Goal: Task Accomplishment & Management: Use online tool/utility

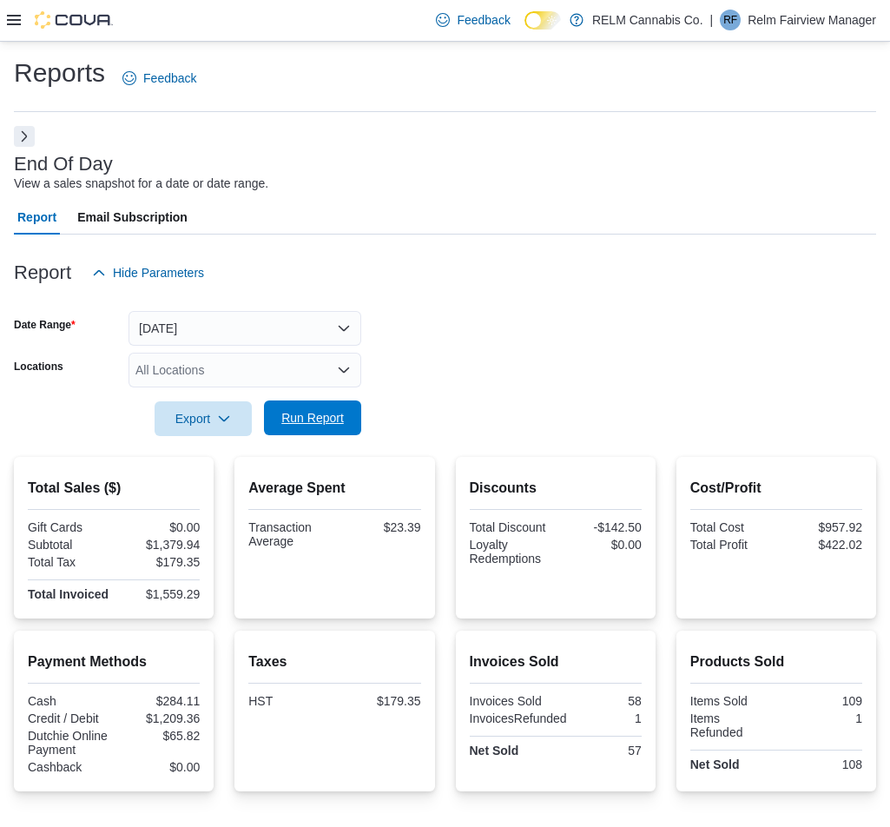
scroll to position [166, 0]
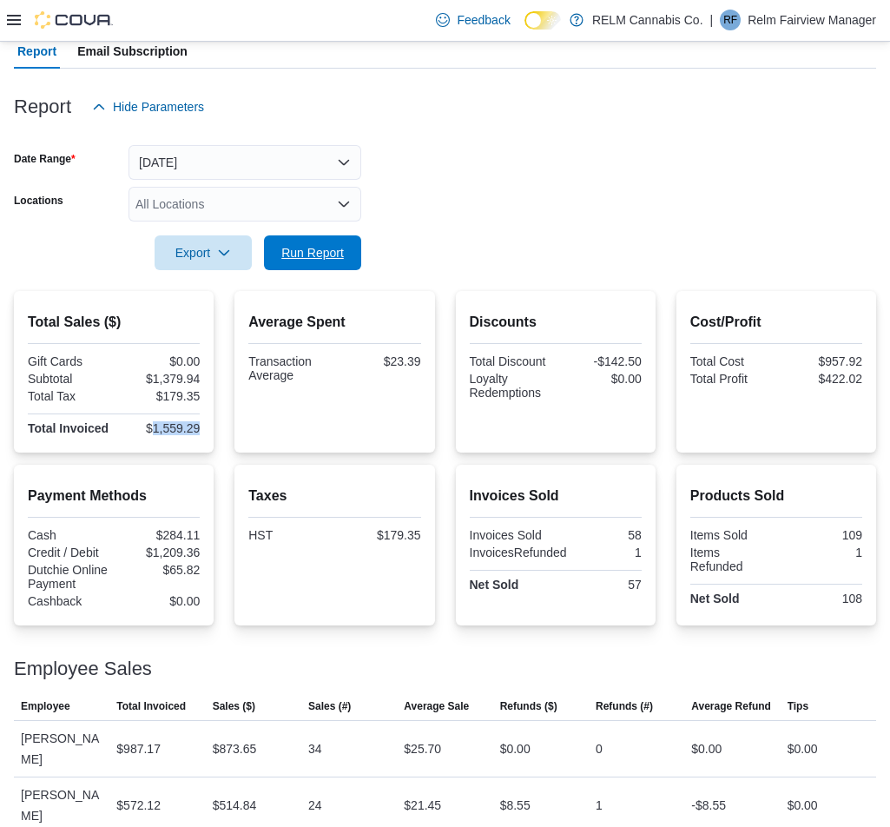
drag, startPoint x: 352, startPoint y: 253, endPoint x: 388, endPoint y: 250, distance: 36.6
click at [352, 253] on button "Run Report" at bounding box center [312, 252] width 97 height 35
click at [295, 250] on span "Run Report" at bounding box center [312, 251] width 63 height 17
drag, startPoint x: 206, startPoint y: 423, endPoint x: 156, endPoint y: 424, distance: 49.5
click at [156, 424] on div "Total Sales ($) Gift Cards $0.00 Subtotal $1,406.17 Total Tax $182.76 Total Inv…" at bounding box center [114, 371] width 200 height 161
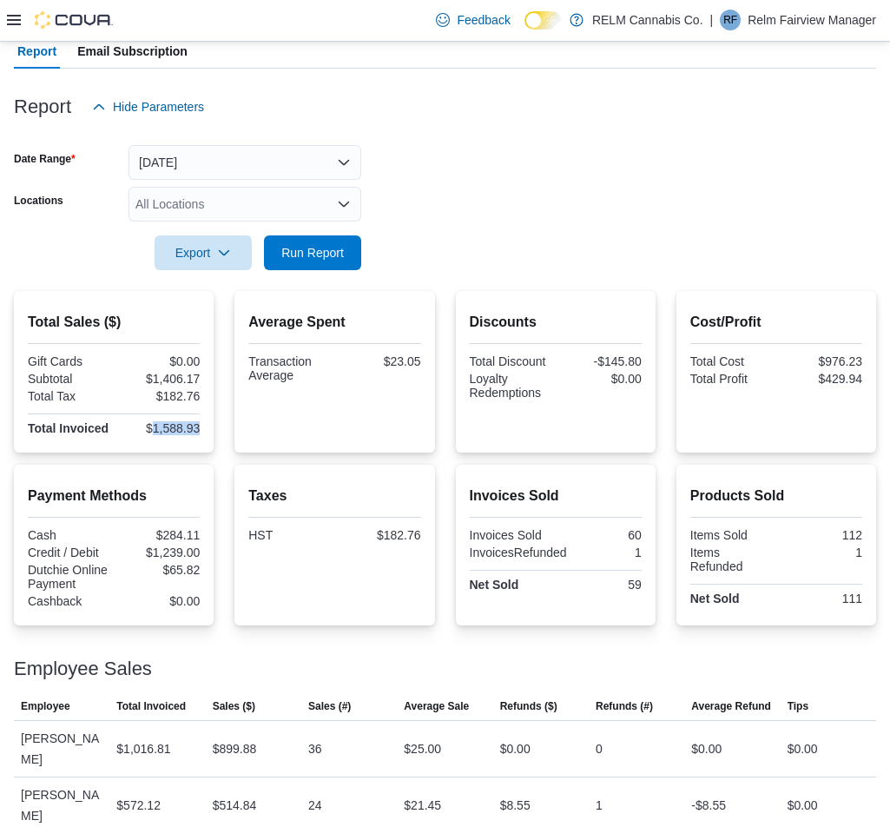
copy div "1,588.93"
drag, startPoint x: 212, startPoint y: 376, endPoint x: 155, endPoint y: 379, distance: 56.5
click at [155, 379] on div "Total Sales ($) Gift Cards $0.00 Subtotal $1,406.17 Total Tax $182.76 Total Inv…" at bounding box center [114, 371] width 200 height 161
copy div "1,406.17"
drag, startPoint x: 206, startPoint y: 394, endPoint x: 164, endPoint y: 392, distance: 41.8
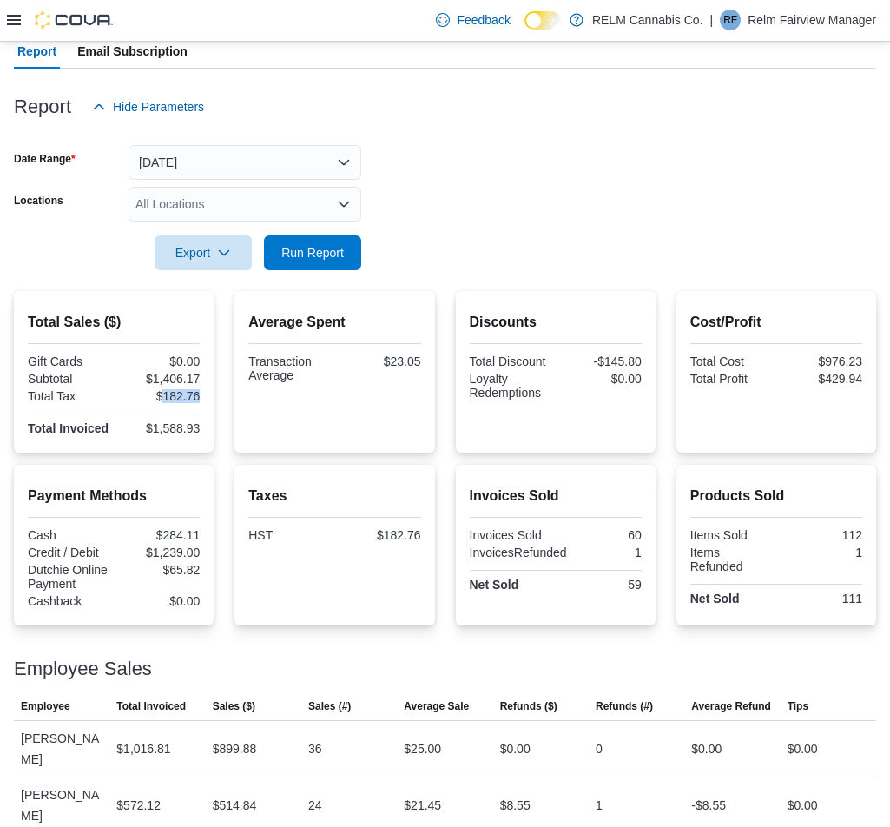
click at [164, 392] on div "Total Sales ($) Gift Cards $0.00 Subtotal $1,406.17 Total Tax $182.76 Total Inv…" at bounding box center [114, 371] width 200 height 161
copy div "182.76"
click at [224, 257] on icon "button" at bounding box center [224, 252] width 14 height 14
click at [234, 317] on span "Export to Pdf" at bounding box center [206, 322] width 78 height 14
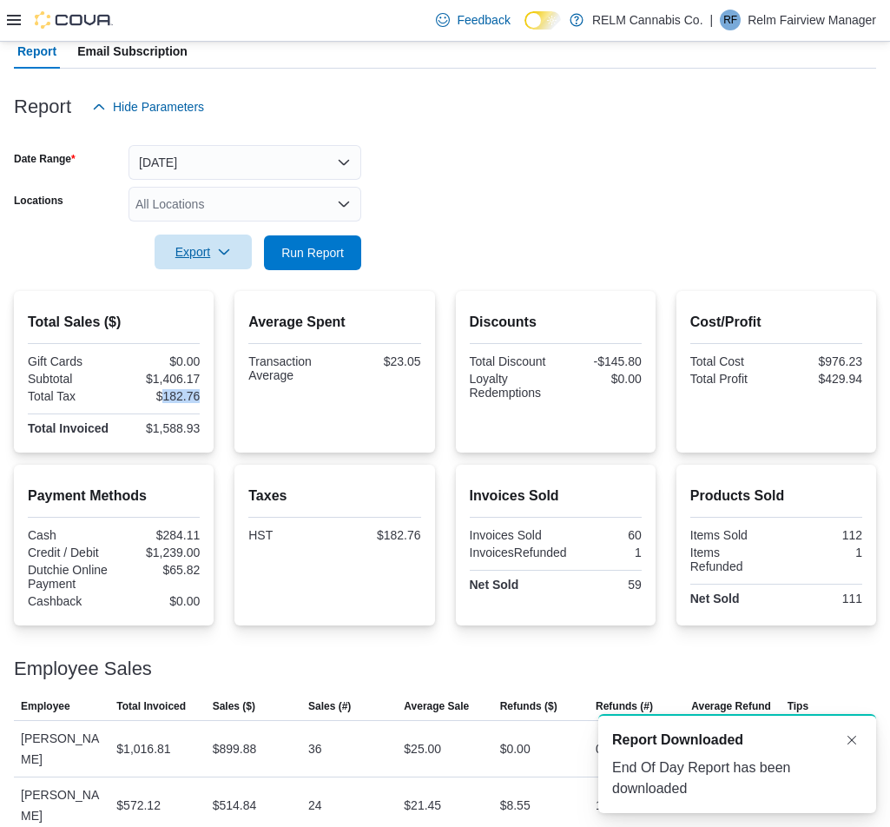
scroll to position [0, 0]
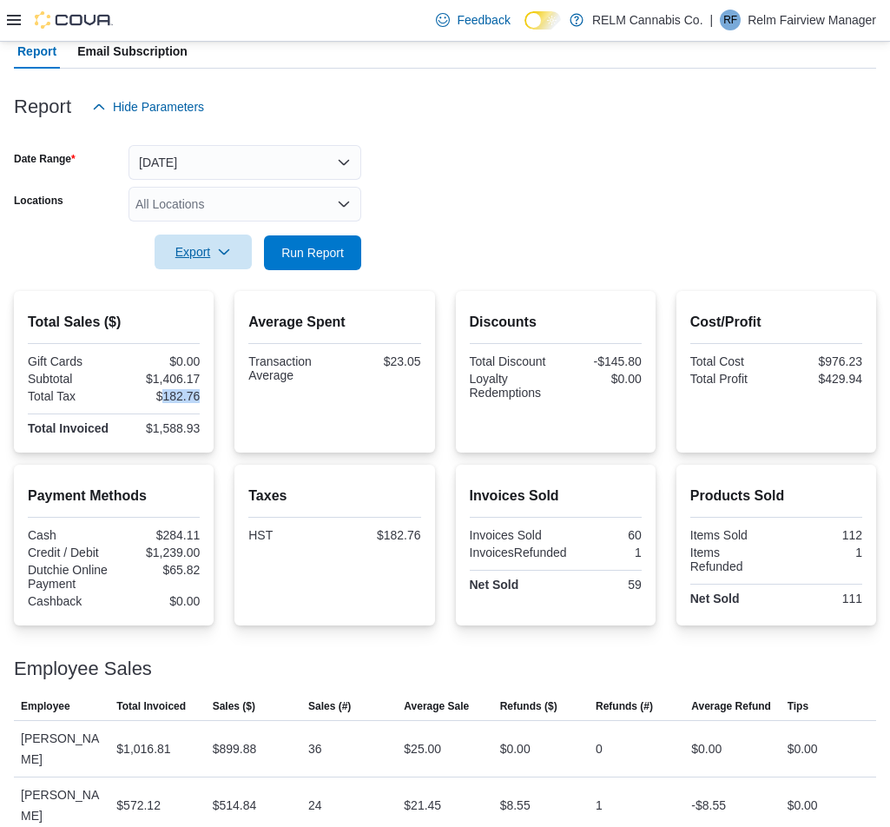
drag, startPoint x: 177, startPoint y: 255, endPoint x: 208, endPoint y: 250, distance: 31.7
click at [177, 255] on span "Export" at bounding box center [203, 251] width 76 height 35
click at [227, 288] on span "Export to Excel" at bounding box center [206, 287] width 78 height 14
click at [311, 246] on span "Run Report" at bounding box center [312, 251] width 63 height 17
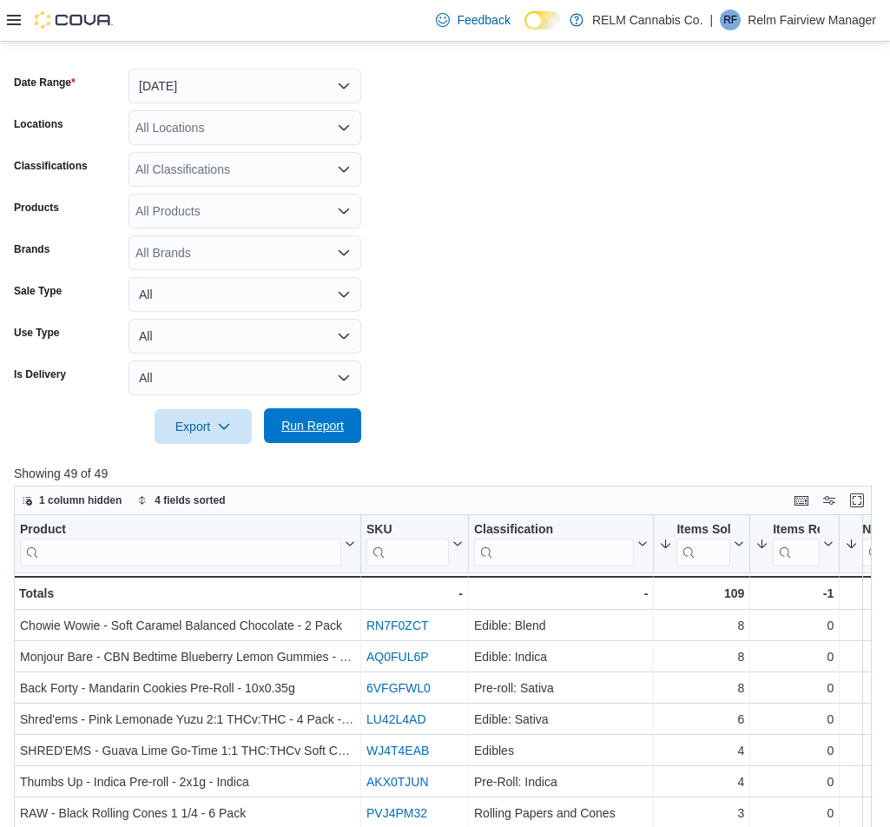
scroll to position [260, 0]
drag, startPoint x: 326, startPoint y: 427, endPoint x: 330, endPoint y: 416, distance: 11.8
click at [326, 427] on span "Run Report" at bounding box center [312, 425] width 63 height 17
